Goal: Find specific page/section

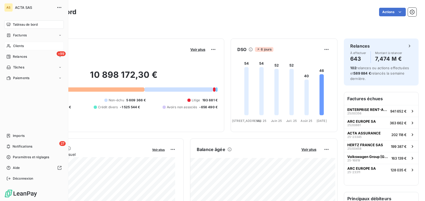
click at [20, 46] on span "Clients" at bounding box center [18, 45] width 11 height 5
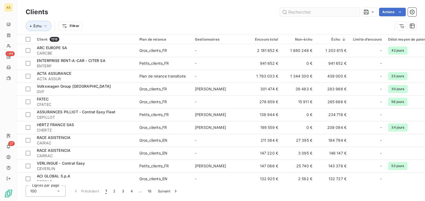
click at [291, 9] on input "text" at bounding box center [320, 12] width 80 height 9
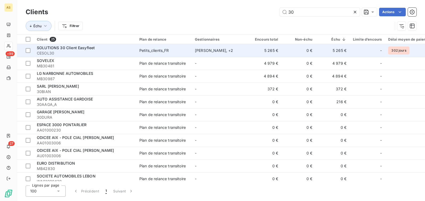
type input "30"
click at [159, 52] on div "Petits_clients_FR" at bounding box center [154, 50] width 30 height 5
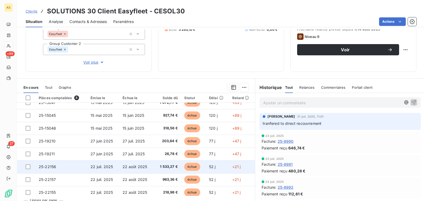
scroll to position [10, 0]
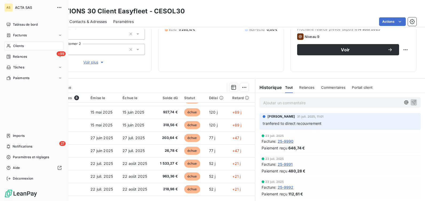
click at [14, 45] on span "Clients" at bounding box center [18, 45] width 11 height 5
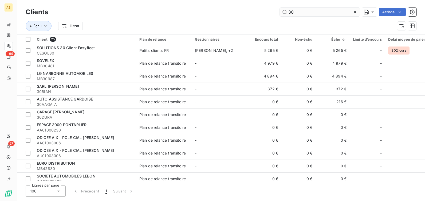
drag, startPoint x: 299, startPoint y: 13, endPoint x: 282, endPoint y: 13, distance: 17.1
click at [282, 13] on input "30" at bounding box center [320, 12] width 80 height 9
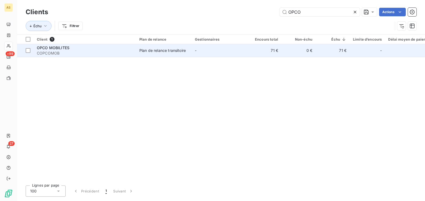
type input "OPCO"
click at [179, 49] on div "Plan de relance transitoire" at bounding box center [162, 50] width 46 height 5
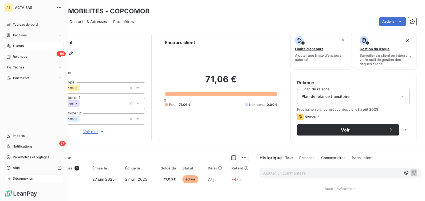
click at [17, 181] on div "Déconnexion" at bounding box center [34, 178] width 60 height 9
